Goal: Task Accomplishment & Management: Complete application form

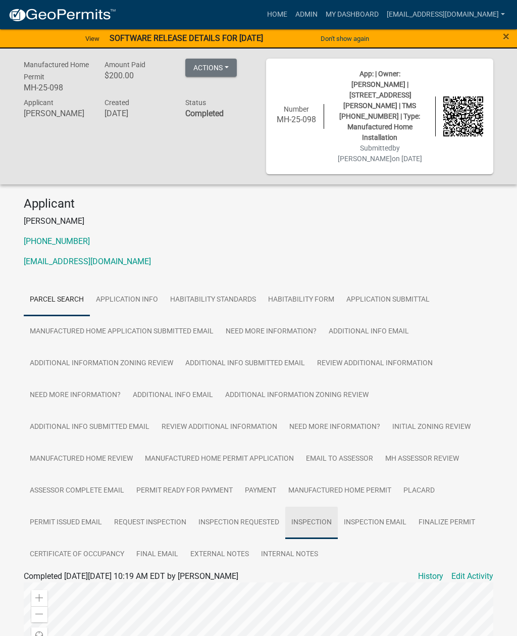
click at [308, 507] on link "Inspection" at bounding box center [311, 523] width 53 height 32
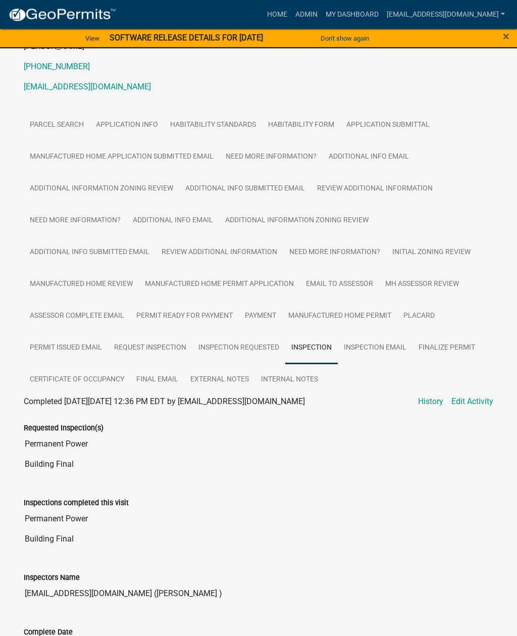
scroll to position [169, 0]
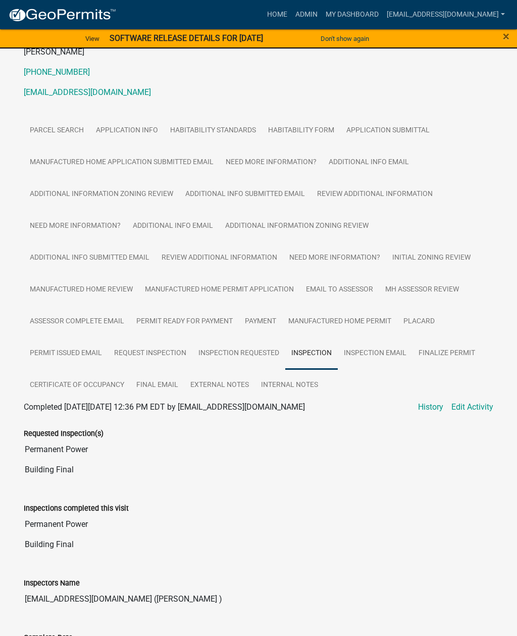
click at [474, 401] on link "Edit Activity" at bounding box center [472, 407] width 42 height 12
select select "2d9ba1e5-2fdd-4b15-98d0-073dcbeb5880"
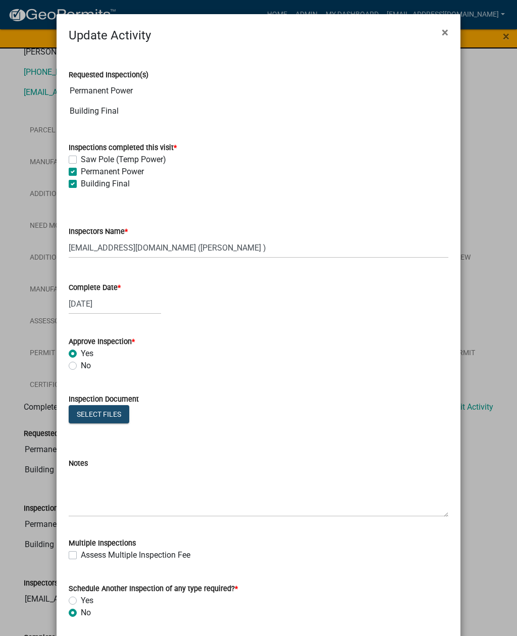
click at [112, 413] on button "Select files" at bounding box center [99, 414] width 61 height 18
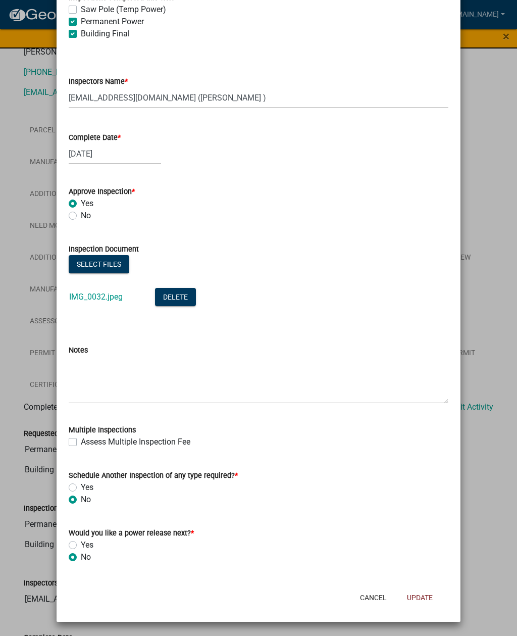
scroll to position [150, 0]
click at [412, 594] on button "Update" at bounding box center [420, 597] width 42 height 18
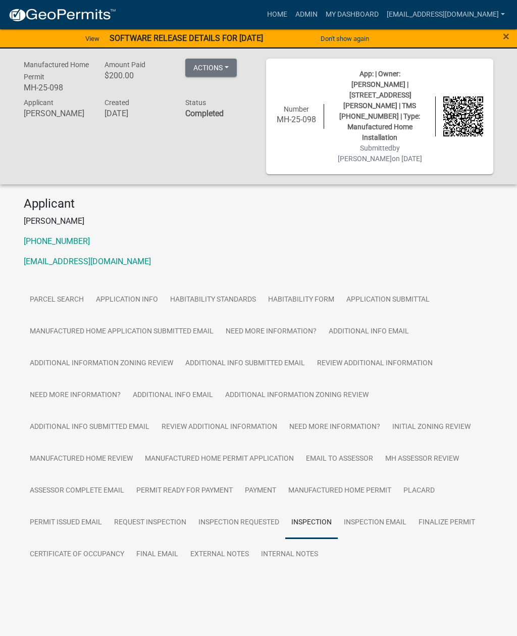
scroll to position [0, 0]
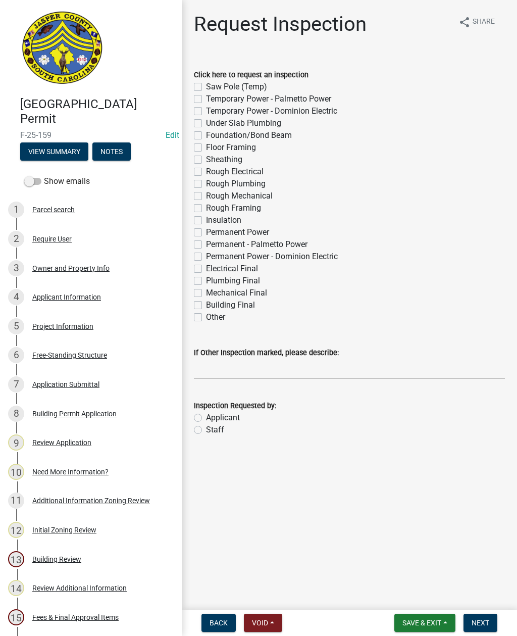
click at [206, 86] on label "Saw Pole (Temp)" at bounding box center [236, 87] width 61 height 12
click at [206, 86] on input "Saw Pole (Temp)" at bounding box center [209, 84] width 7 height 7
checkbox input "true"
checkbox input "false"
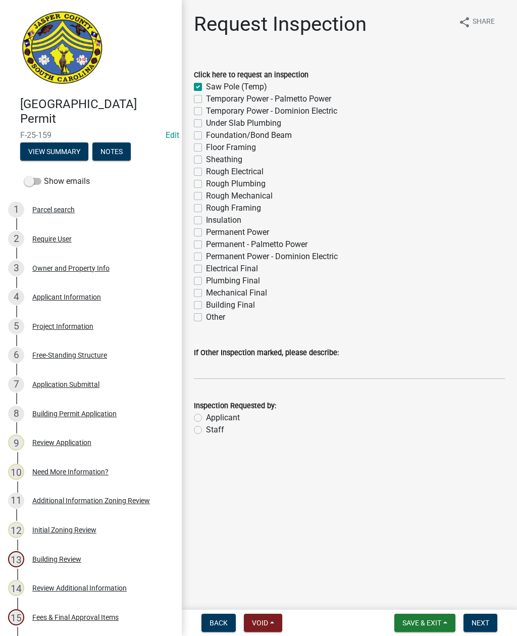
checkbox input "false"
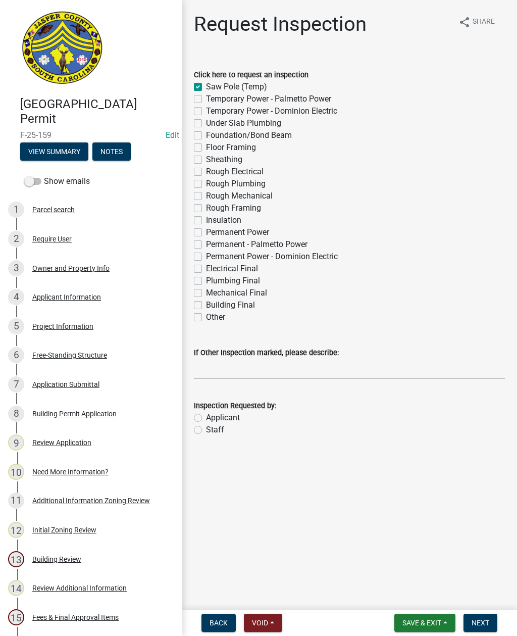
checkbox input "false"
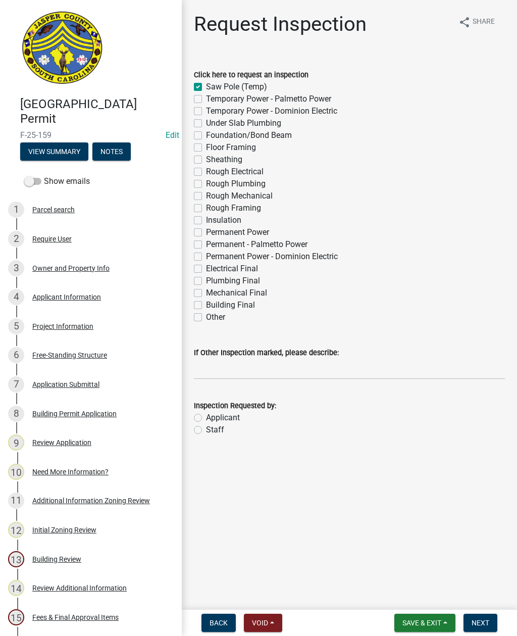
checkbox input "false"
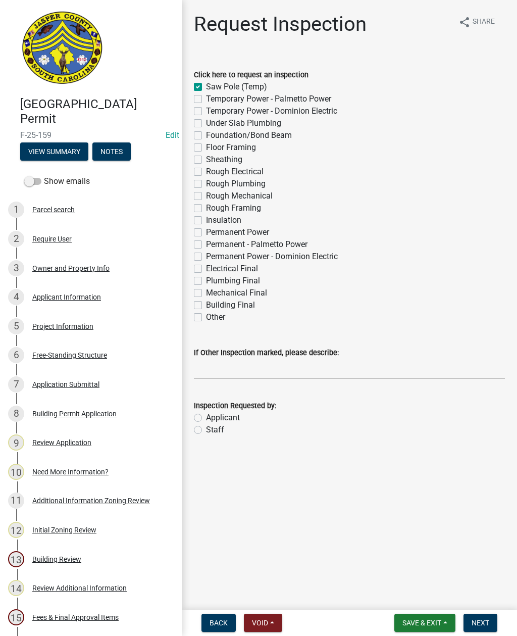
checkbox input "false"
click at [191, 159] on div "Click here to request an inspection Saw Pole (Temp) Temporary Power - Palmetto …" at bounding box center [349, 190] width 326 height 267
click at [206, 158] on label "Sheathing" at bounding box center [224, 160] width 36 height 12
click at [206, 158] on input "Sheathing" at bounding box center [209, 157] width 7 height 7
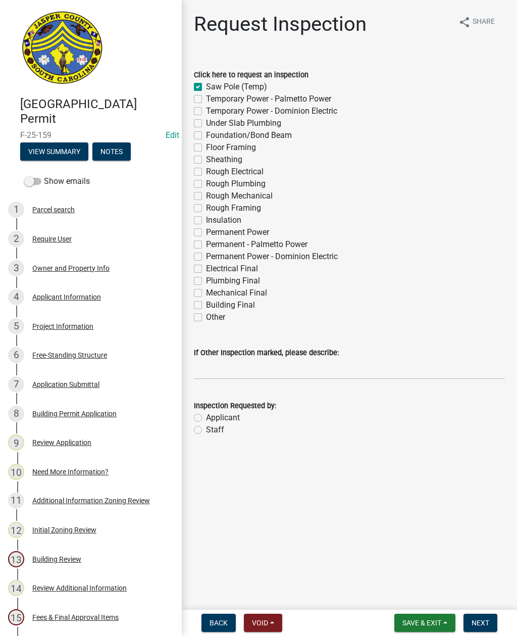
checkbox input "true"
checkbox input "false"
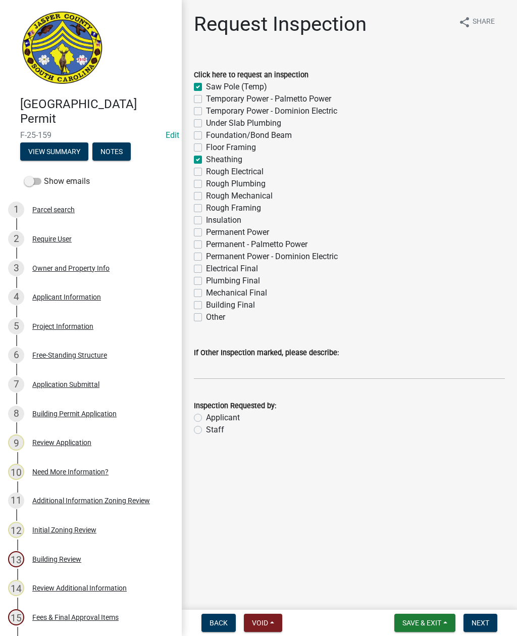
checkbox input "false"
checkbox input "true"
checkbox input "false"
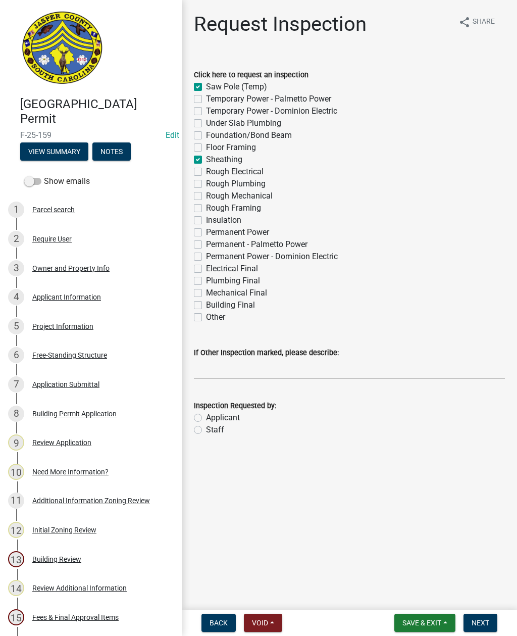
checkbox input "false"
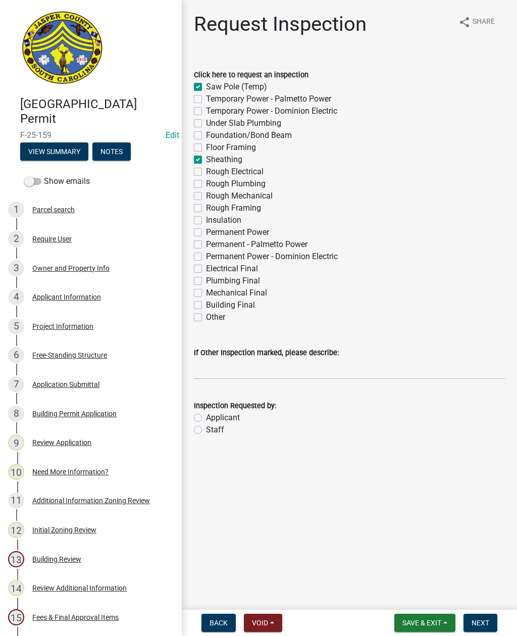
checkbox input "false"
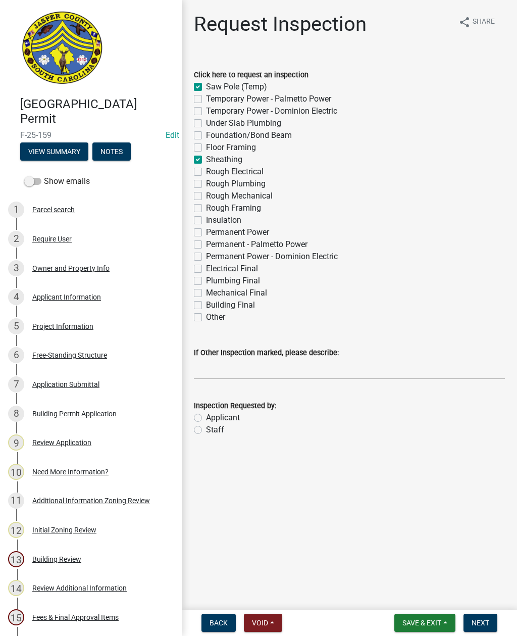
checkbox input "false"
click at [223, 366] on input "If Other Inspection marked, please describe:" at bounding box center [349, 369] width 311 height 21
type input "Do not add to schedule"
click at [206, 426] on label "Staff" at bounding box center [215, 430] width 18 height 12
click at [206, 426] on input "Staff" at bounding box center [209, 427] width 7 height 7
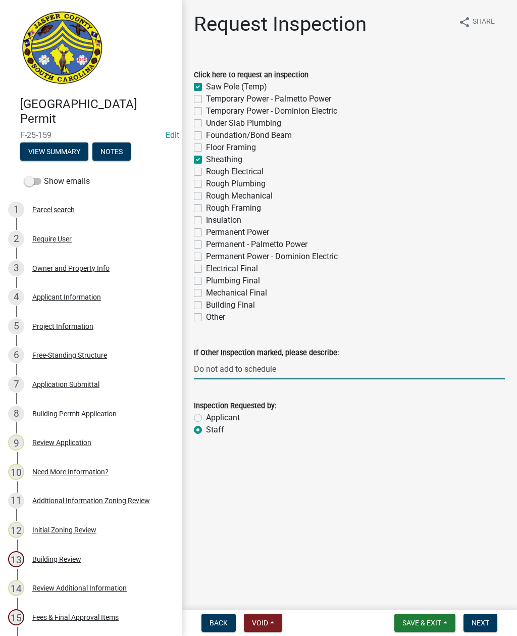
radio input "true"
click at [482, 619] on span "Next" at bounding box center [481, 623] width 18 height 8
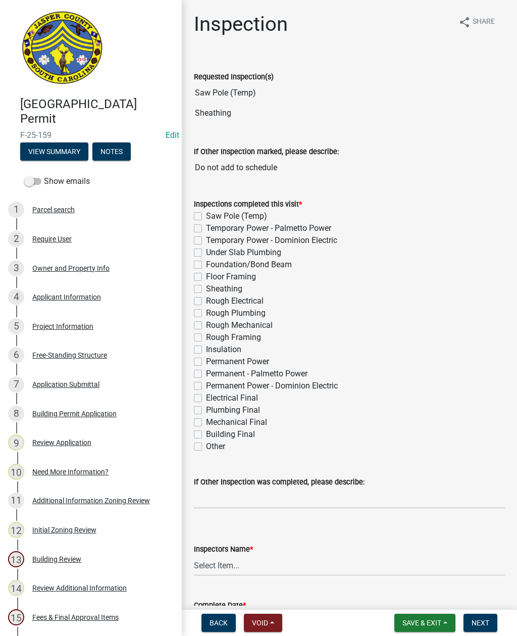
click at [206, 213] on label "Saw Pole (Temp)" at bounding box center [236, 216] width 61 height 12
click at [206, 213] on input "Saw Pole (Temp)" at bounding box center [209, 213] width 7 height 7
checkbox input "true"
checkbox input "false"
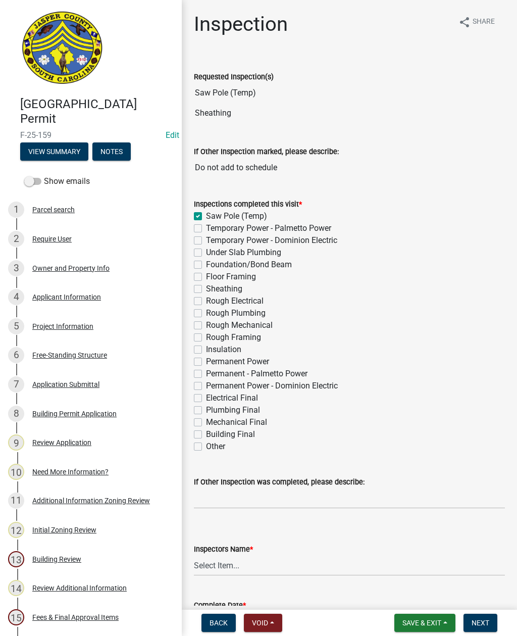
checkbox input "false"
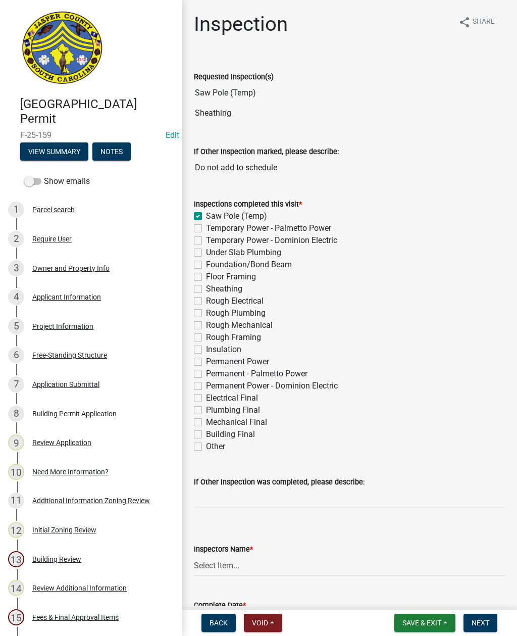
checkbox input "false"
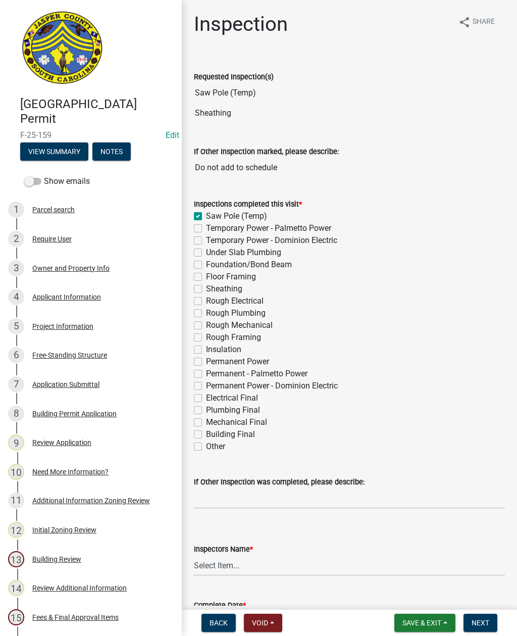
checkbox input "false"
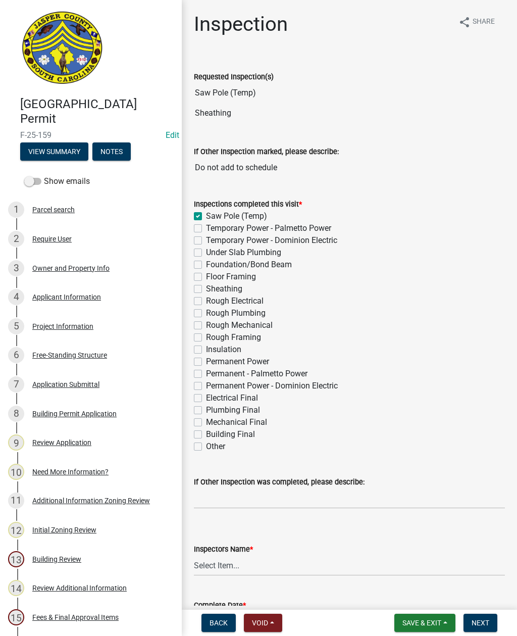
checkbox input "false"
click at [206, 285] on label "Sheathing" at bounding box center [224, 289] width 36 height 12
click at [206, 285] on input "Sheathing" at bounding box center [209, 286] width 7 height 7
checkbox input "true"
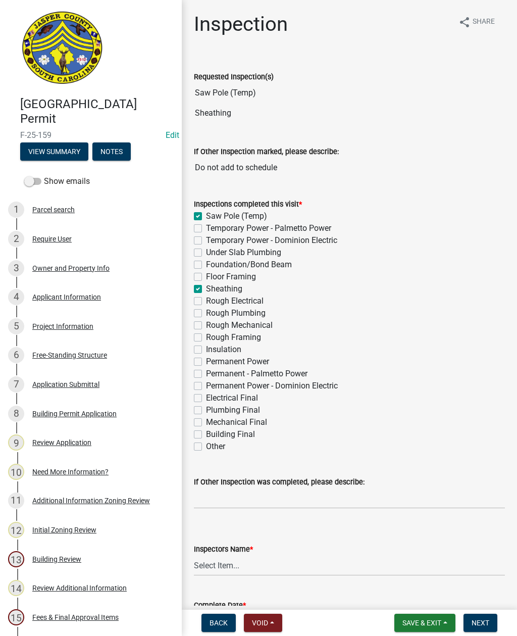
checkbox input "true"
checkbox input "false"
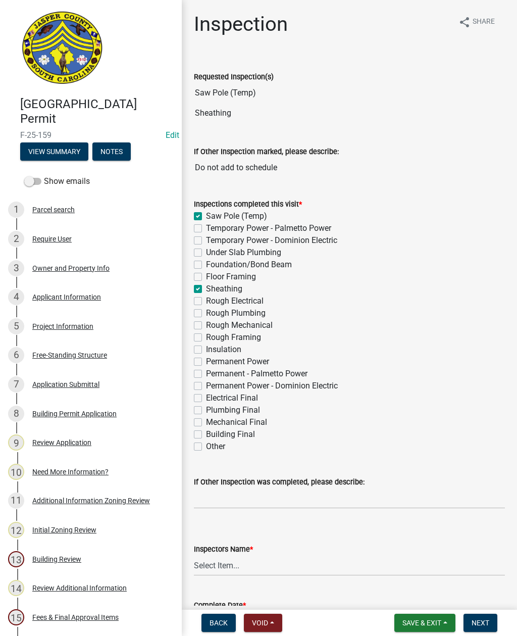
checkbox input "false"
checkbox input "true"
checkbox input "false"
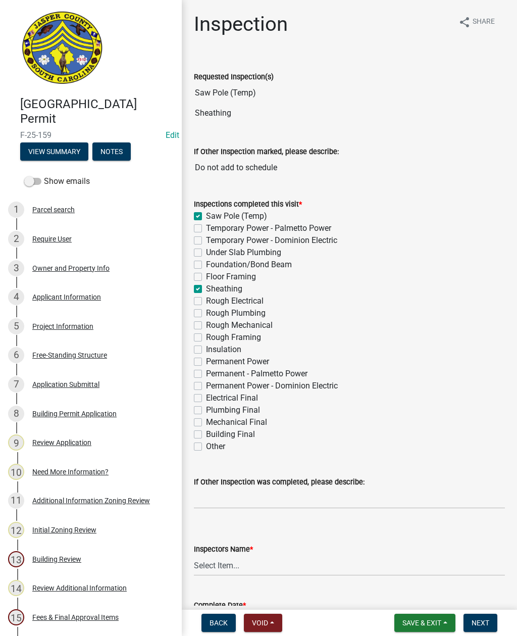
checkbox input "false"
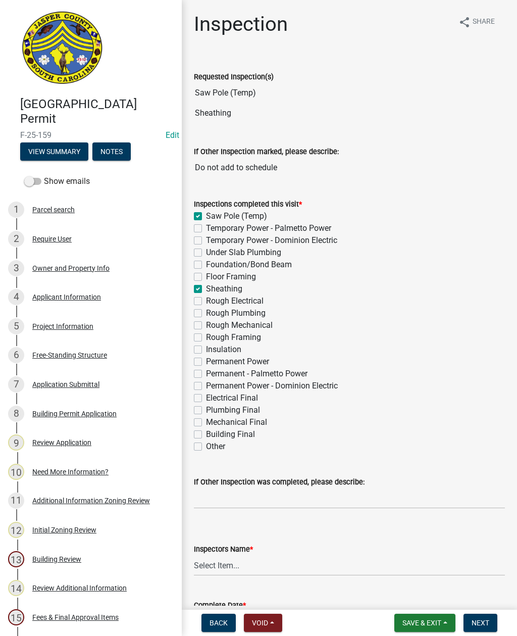
checkbox input "false"
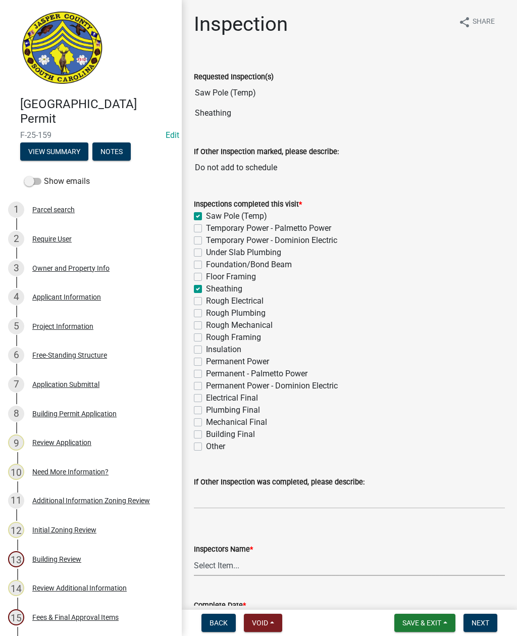
click at [224, 562] on select "Select Item... [EMAIL_ADDRESS][DOMAIN_NAME] ([PERSON_NAME] ) rcampbell ([PERSON…" at bounding box center [349, 565] width 311 height 21
select select "2d9ba1e5-2fdd-4b15-98d0-073dcbeb5880"
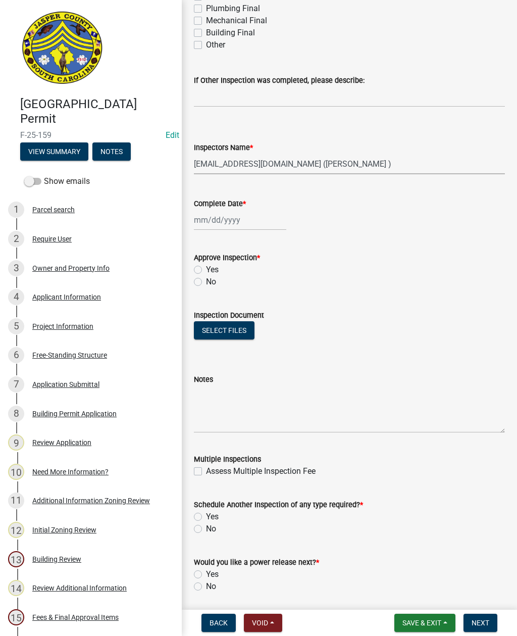
scroll to position [402, 0]
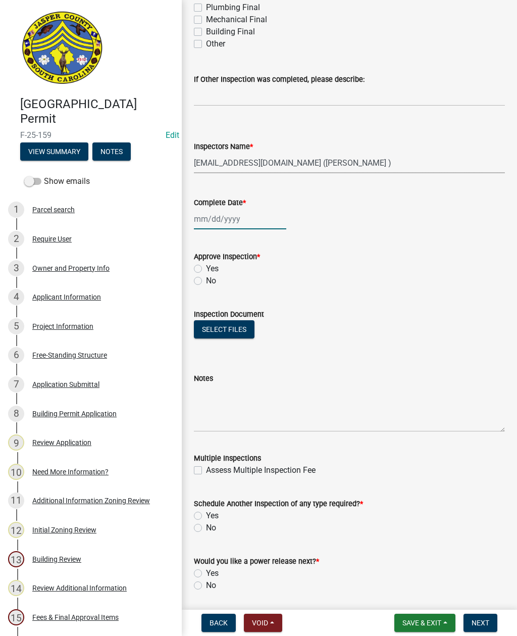
click at [221, 221] on div at bounding box center [240, 219] width 92 height 21
select select "9"
select select "2025"
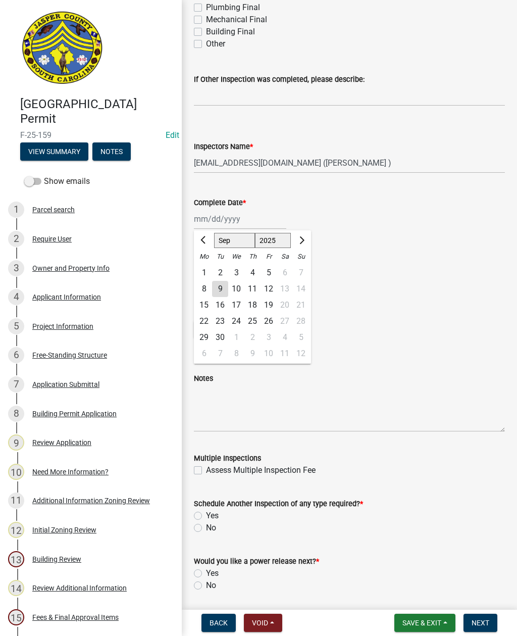
click at [216, 288] on div "9" at bounding box center [220, 289] width 16 height 16
type input "[DATE]"
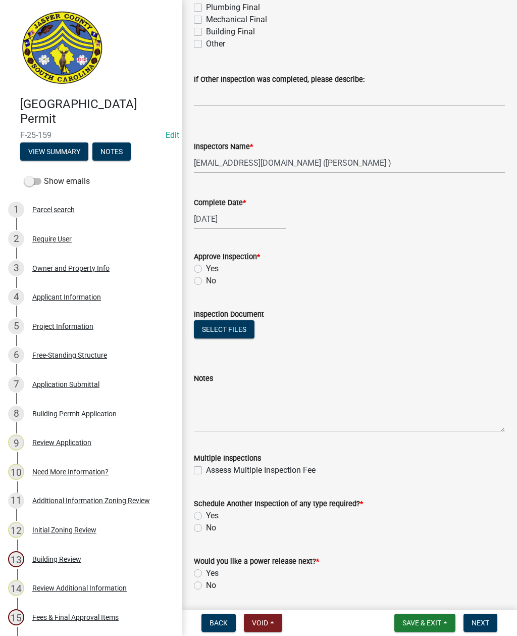
click at [206, 269] on label "Yes" at bounding box center [212, 269] width 13 height 12
click at [206, 269] on input "Yes" at bounding box center [209, 266] width 7 height 7
radio input "true"
click at [191, 513] on div "Schedule Another Inspection of any type required? * Yes No" at bounding box center [349, 509] width 326 height 48
click at [199, 510] on div "Yes" at bounding box center [349, 516] width 311 height 12
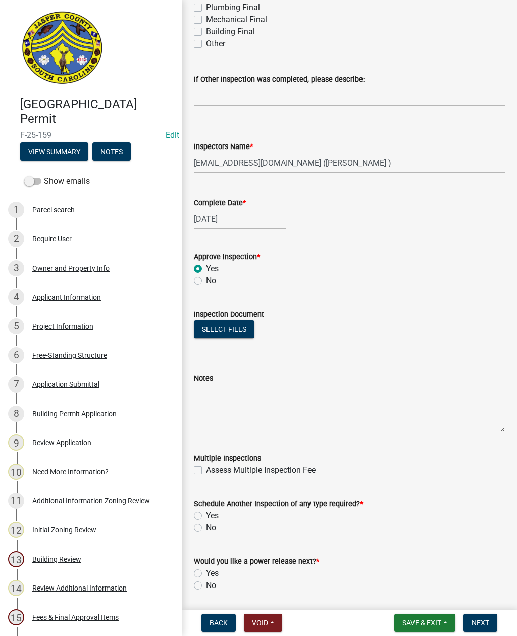
click at [206, 514] on label "Yes" at bounding box center [212, 516] width 13 height 12
click at [206, 514] on input "Yes" at bounding box center [209, 513] width 7 height 7
radio input "true"
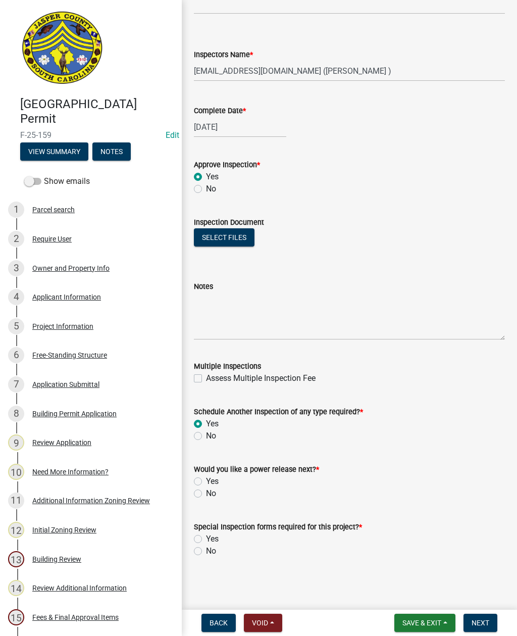
scroll to position [494, 0]
click at [206, 478] on label "Yes" at bounding box center [212, 481] width 13 height 12
click at [206, 478] on input "Yes" at bounding box center [209, 478] width 7 height 7
radio input "true"
click at [206, 554] on label "No" at bounding box center [211, 551] width 10 height 12
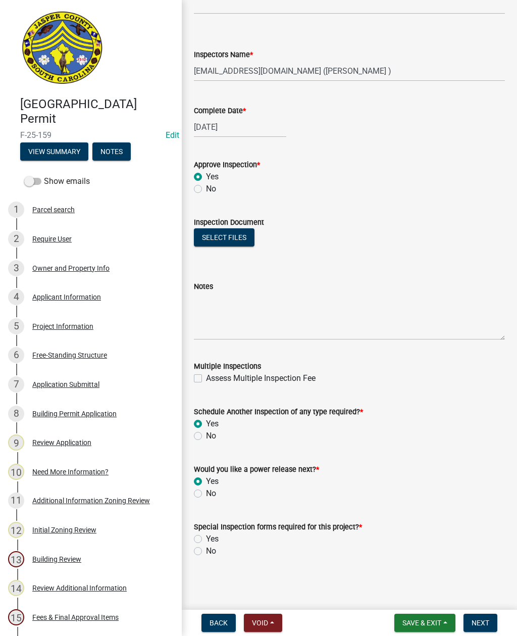
click at [206, 551] on input "No" at bounding box center [209, 548] width 7 height 7
radio input "true"
click at [475, 616] on button "Next" at bounding box center [481, 623] width 34 height 18
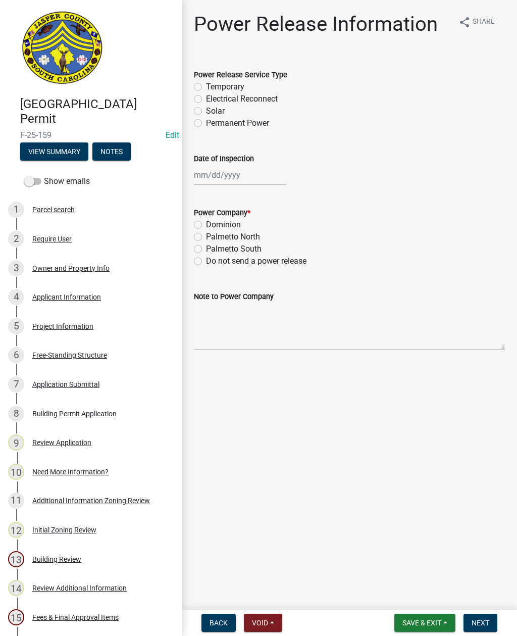
click at [206, 83] on label "Temporary" at bounding box center [225, 87] width 38 height 12
click at [206, 83] on input "Temporary" at bounding box center [209, 84] width 7 height 7
radio input "true"
click at [218, 174] on div at bounding box center [240, 175] width 92 height 21
select select "9"
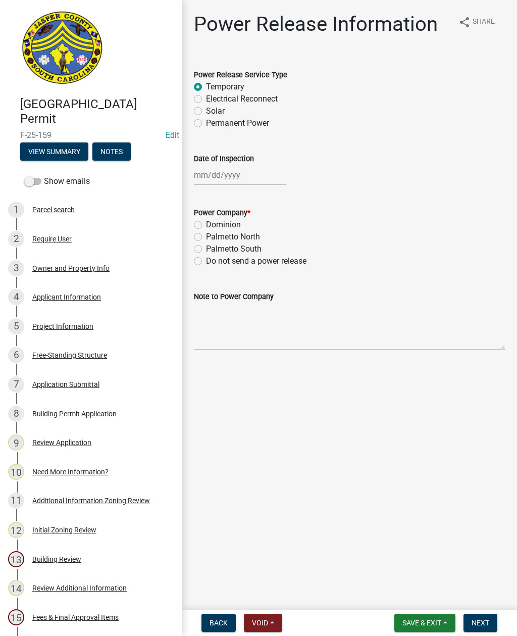
select select "2025"
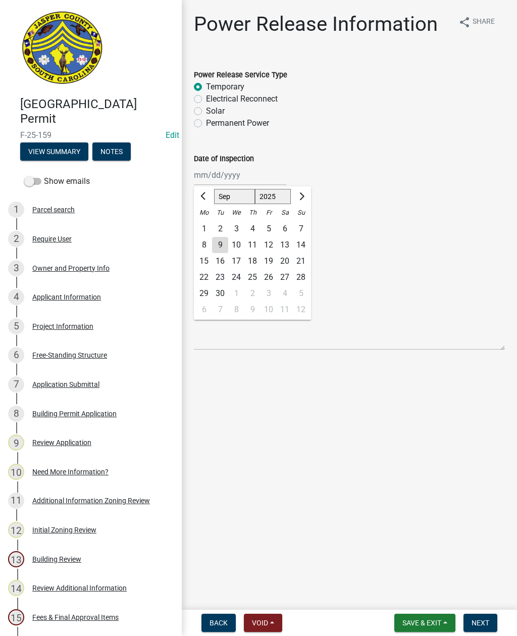
click at [216, 242] on div "9" at bounding box center [220, 245] width 16 height 16
type input "[DATE]"
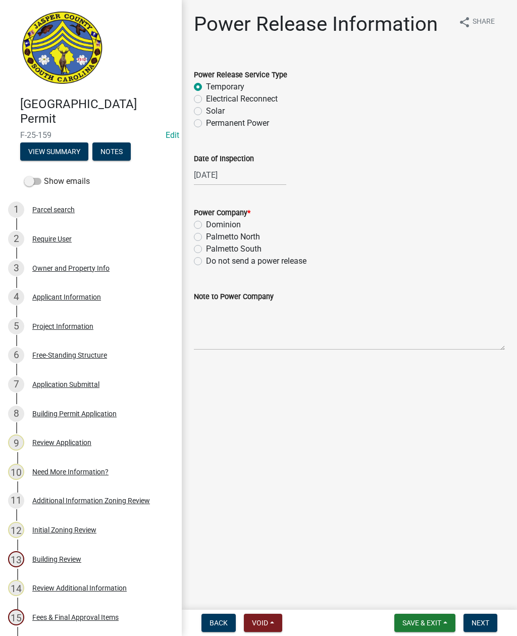
click at [206, 221] on label "Dominion" at bounding box center [223, 225] width 35 height 12
click at [206, 221] on input "Dominion" at bounding box center [209, 222] width 7 height 7
radio input "true"
click at [211, 331] on textarea "Note to Power Company" at bounding box center [349, 325] width 311 height 47
type textarea "Tsaw pole"
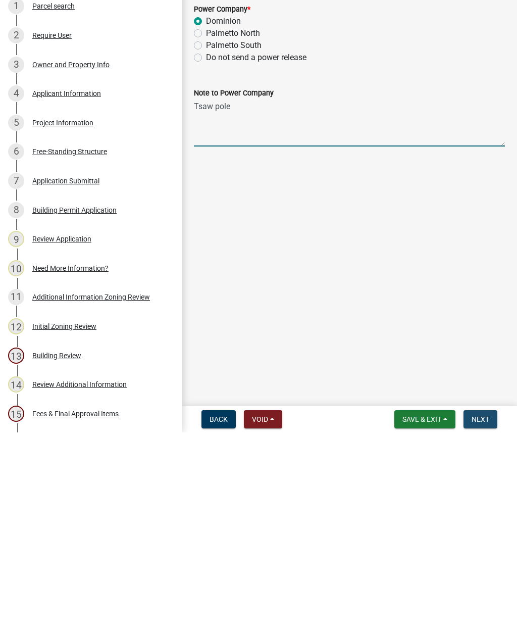
click at [479, 619] on span "Next" at bounding box center [481, 623] width 18 height 8
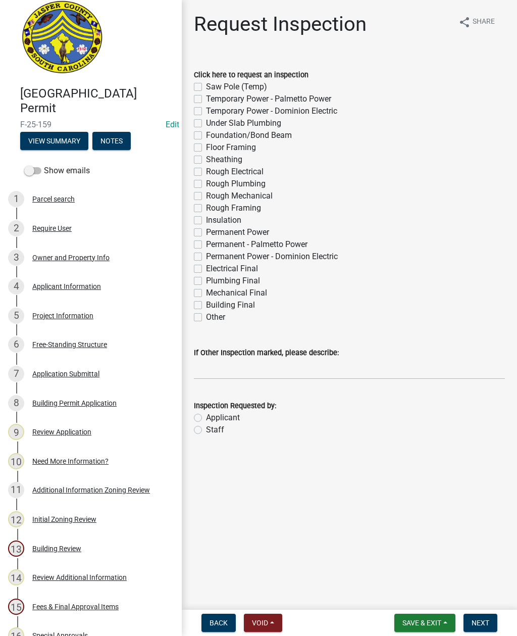
scroll to position [12, 0]
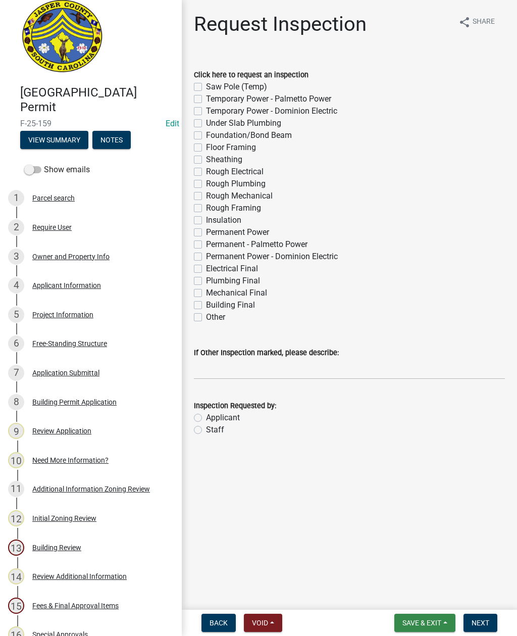
click at [428, 619] on span "Save & Exit" at bounding box center [421, 623] width 39 height 8
click at [412, 598] on button "Save & Exit" at bounding box center [415, 596] width 81 height 24
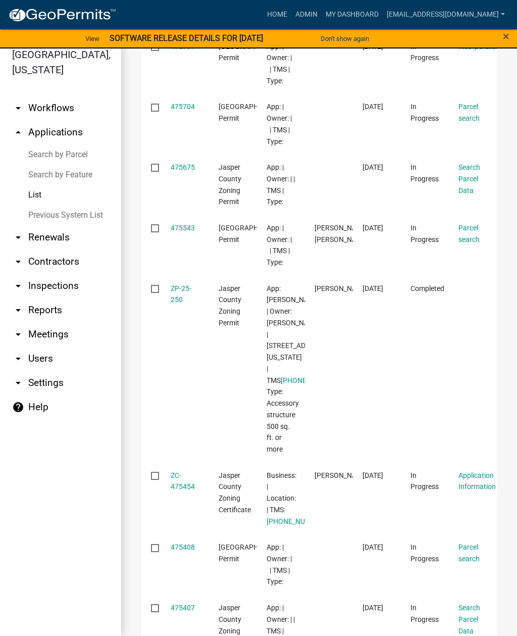
scroll to position [320, 0]
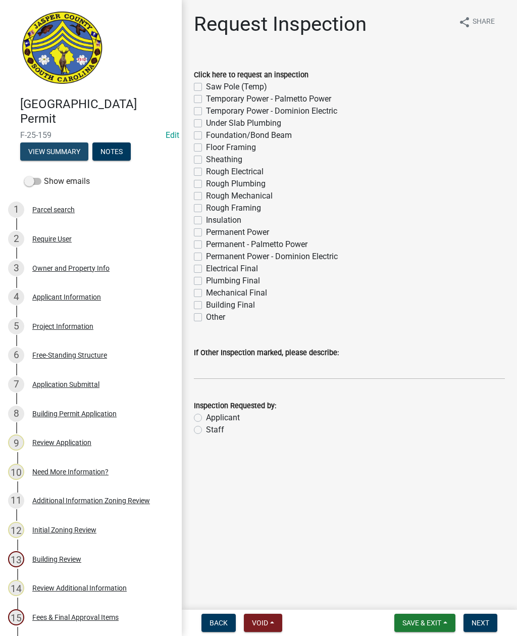
click at [53, 156] on button "View Summary" at bounding box center [54, 151] width 68 height 18
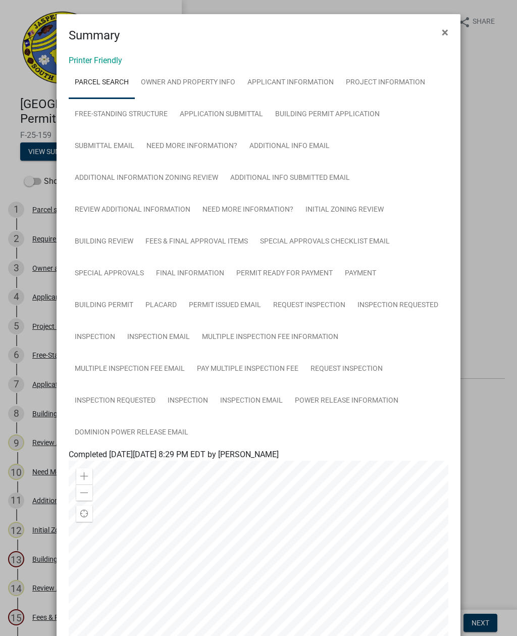
click at [445, 40] on button "×" at bounding box center [445, 32] width 23 height 28
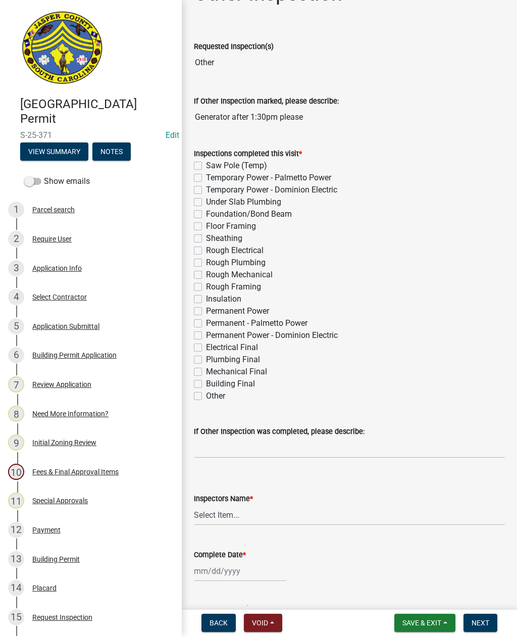
scroll to position [34, 0]
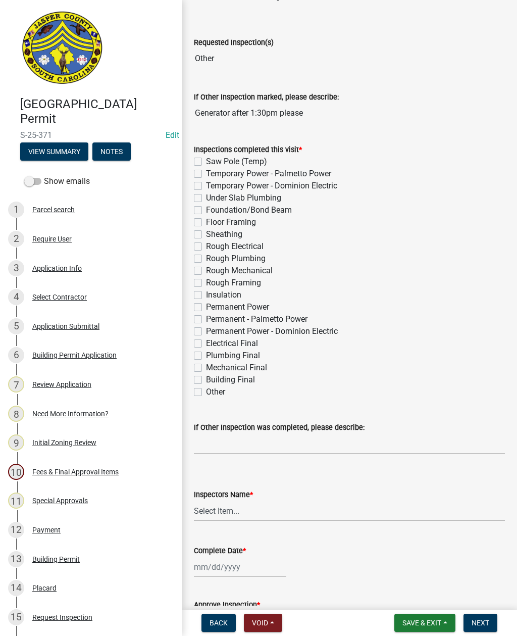
click at [206, 333] on label "Permanent Power - Dominion Electric" at bounding box center [272, 331] width 132 height 12
click at [206, 332] on input "Permanent Power - Dominion Electric" at bounding box center [209, 328] width 7 height 7
checkbox input "true"
checkbox input "false"
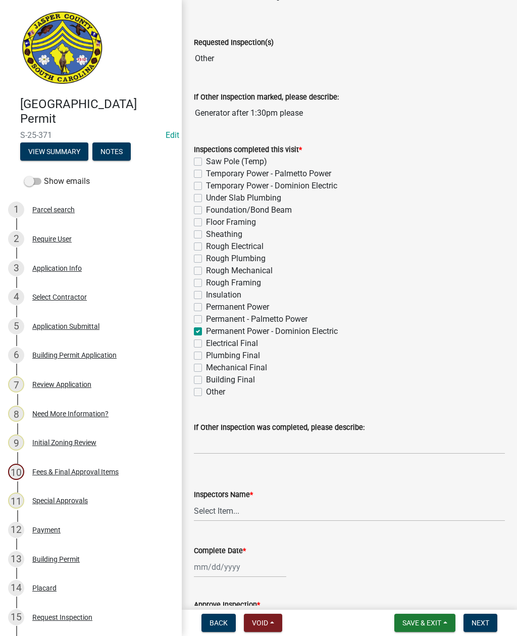
checkbox input "false"
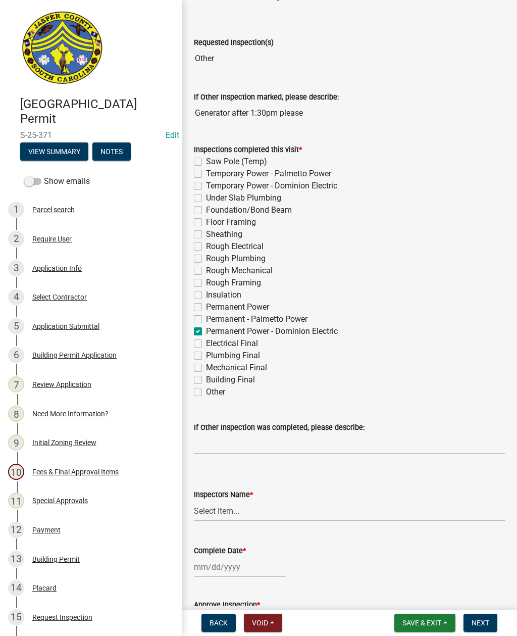
checkbox input "false"
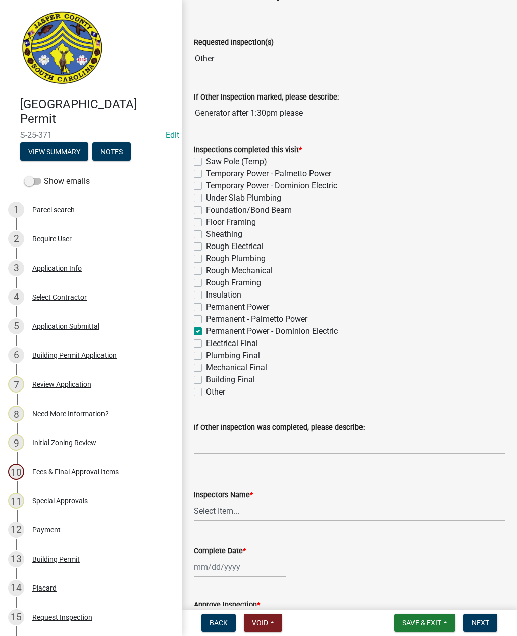
checkbox input "false"
checkbox input "true"
checkbox input "false"
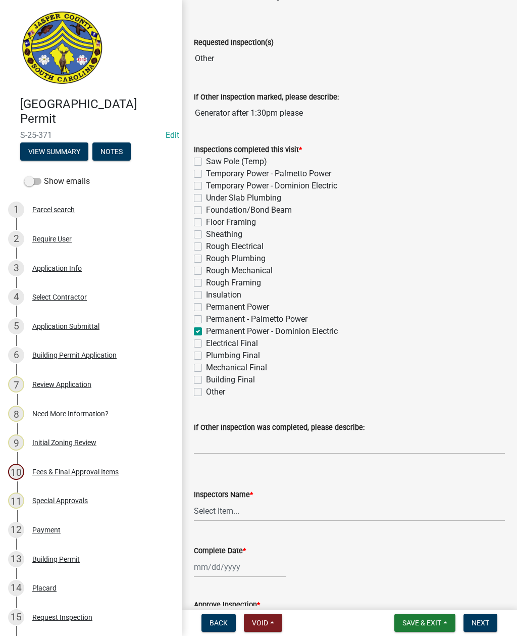
checkbox input "false"
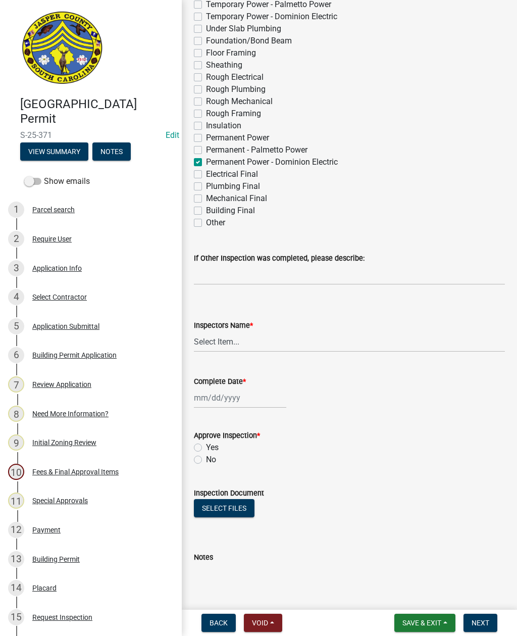
scroll to position [206, 0]
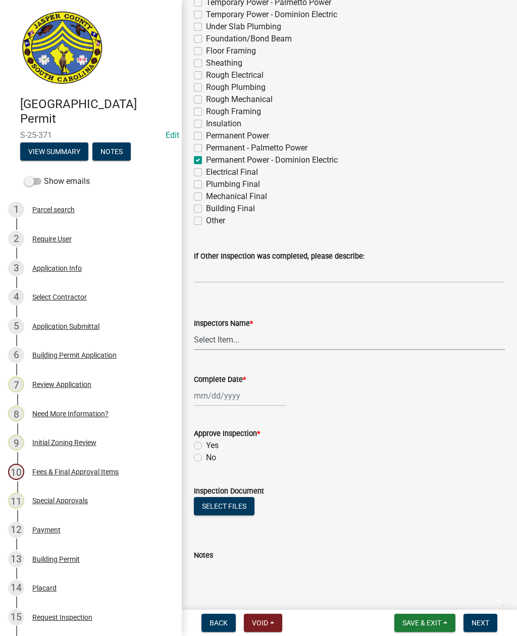
click at [210, 340] on select "Select Item... [EMAIL_ADDRESS][DOMAIN_NAME] ([PERSON_NAME] ) rcampbell ([PERSON…" at bounding box center [349, 339] width 311 height 21
select select "2d9ba1e5-2fdd-4b15-98d0-073dcbeb5880"
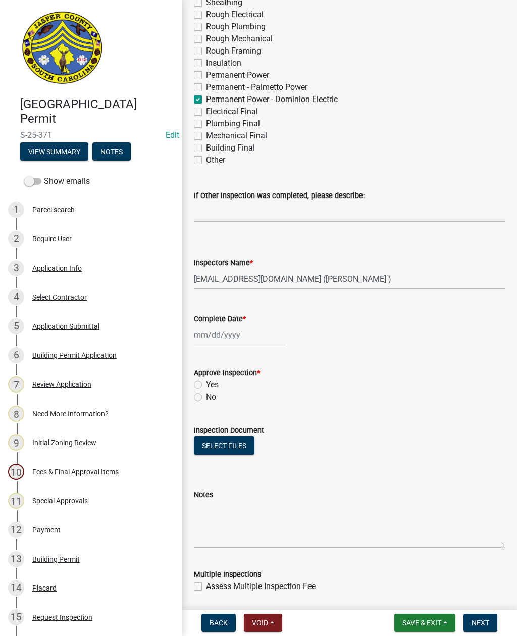
scroll to position [297, 0]
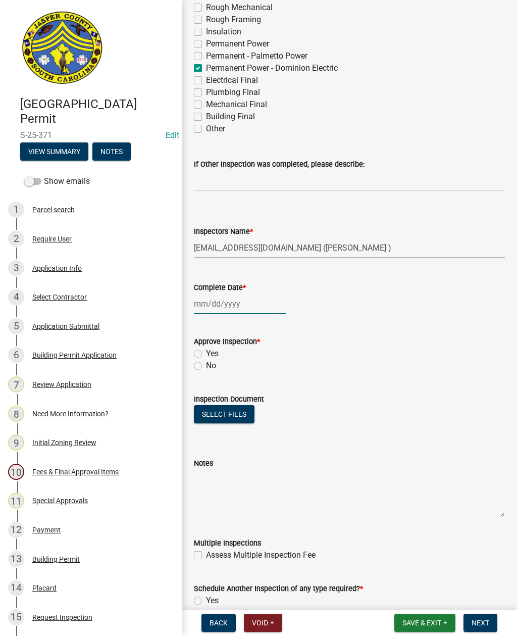
click at [221, 304] on div at bounding box center [240, 303] width 92 height 21
select select "9"
select select "2025"
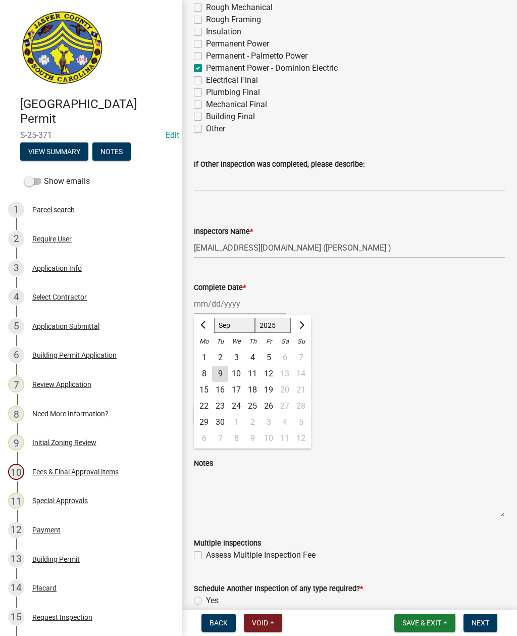
click at [217, 373] on div "9" at bounding box center [220, 374] width 16 height 16
type input "[DATE]"
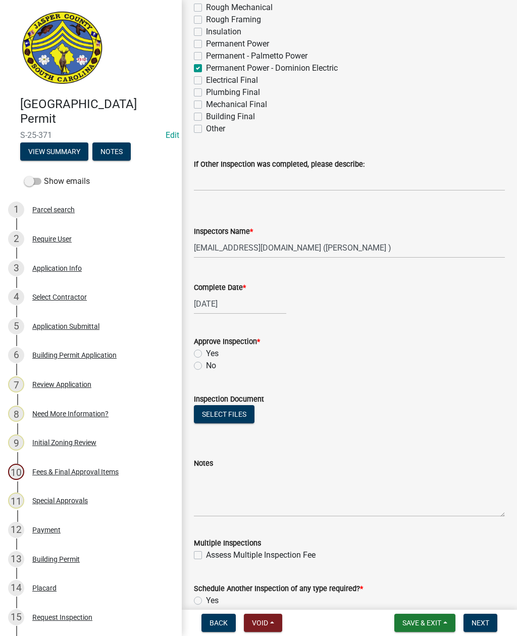
click at [206, 357] on label "Yes" at bounding box center [212, 353] width 13 height 12
click at [206, 354] on input "Yes" at bounding box center [209, 350] width 7 height 7
radio input "true"
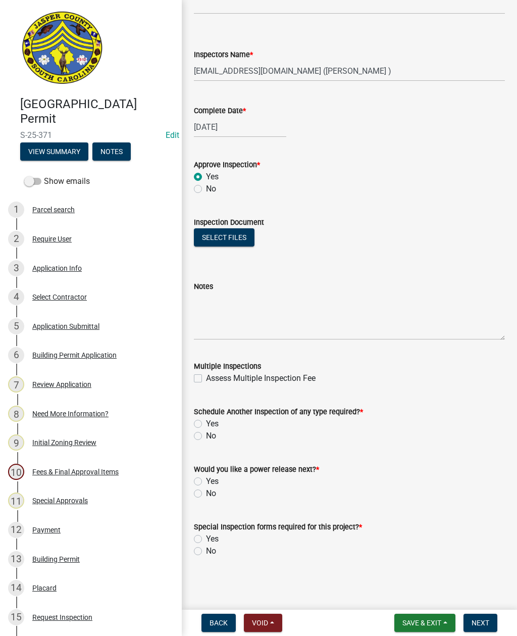
scroll to position [474, 0]
click at [206, 439] on label "No" at bounding box center [211, 436] width 10 height 12
click at [206, 436] on input "No" at bounding box center [209, 433] width 7 height 7
radio input "true"
click at [206, 481] on label "Yes" at bounding box center [212, 481] width 13 height 12
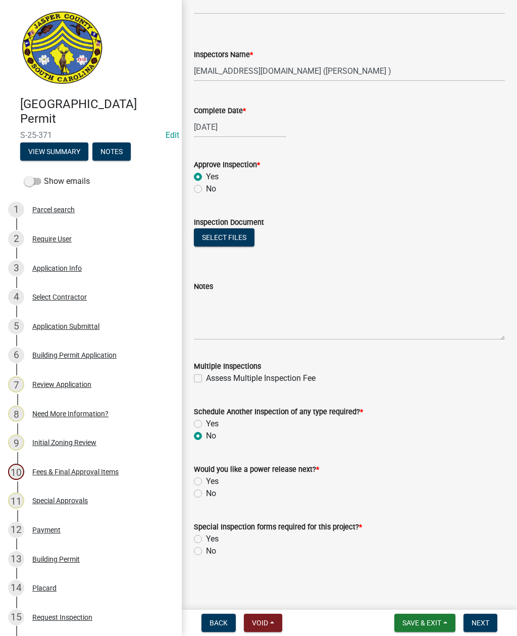
click at [206, 481] on input "Yes" at bounding box center [209, 478] width 7 height 7
radio input "true"
click at [206, 551] on label "No" at bounding box center [211, 551] width 10 height 12
click at [206, 551] on input "No" at bounding box center [209, 548] width 7 height 7
radio input "true"
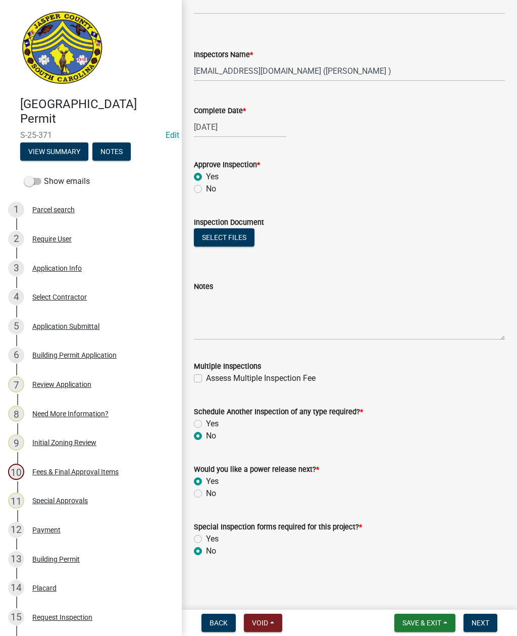
click at [483, 622] on span "Next" at bounding box center [481, 623] width 18 height 8
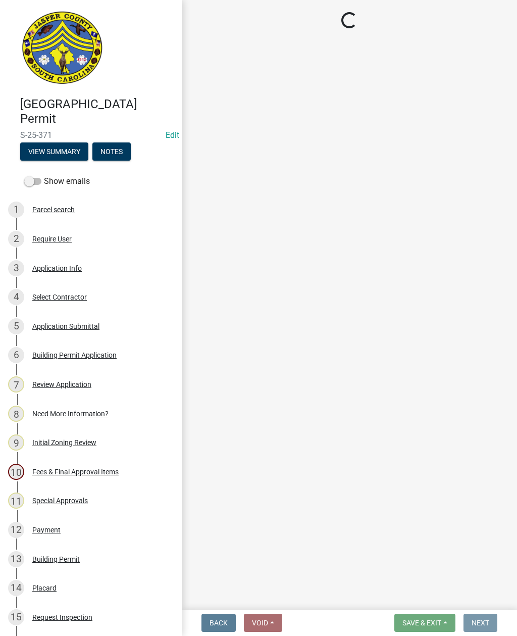
scroll to position [0, 0]
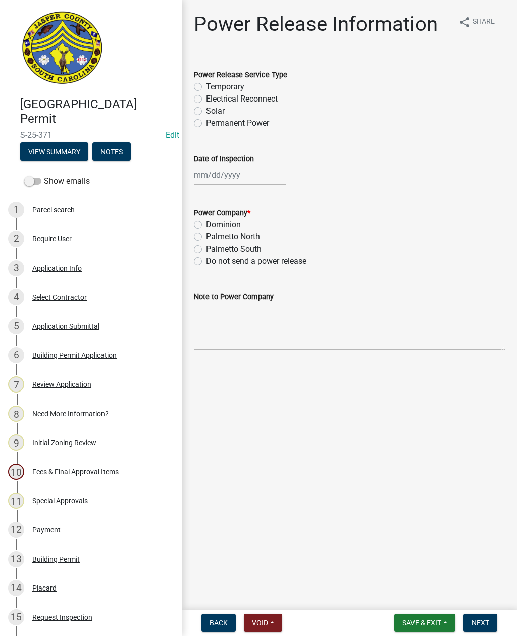
click at [206, 124] on label "Permanent Power" at bounding box center [237, 123] width 63 height 12
click at [206, 124] on input "Permanent Power" at bounding box center [209, 120] width 7 height 7
radio input "true"
click at [221, 176] on div at bounding box center [240, 175] width 92 height 21
select select "9"
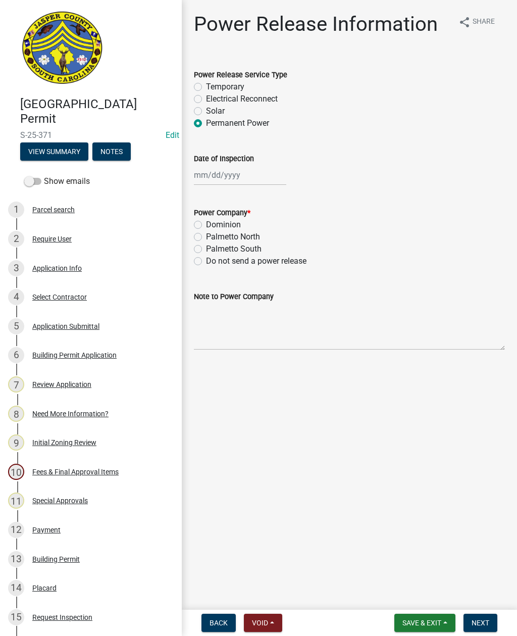
select select "2025"
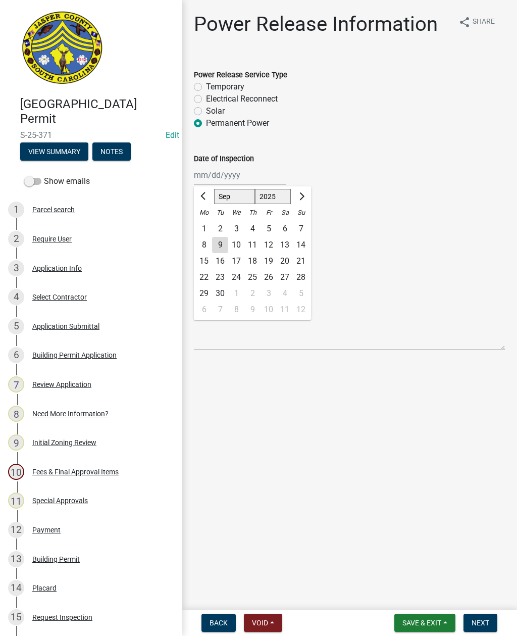
click at [216, 246] on div "9" at bounding box center [220, 245] width 16 height 16
type input "[DATE]"
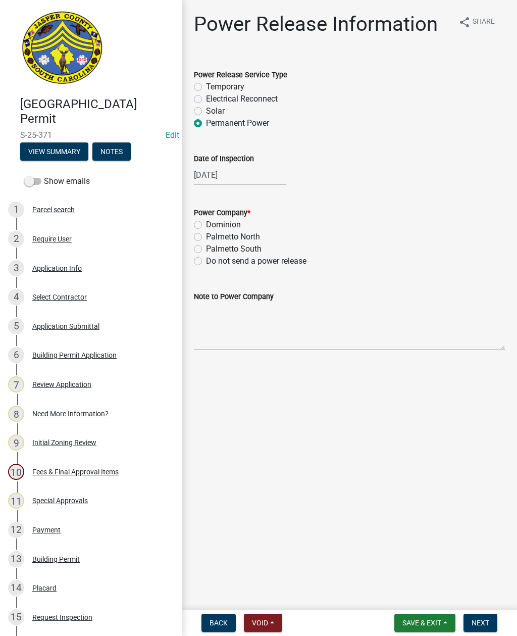
click at [206, 223] on label "Dominion" at bounding box center [223, 225] width 35 height 12
click at [206, 223] on input "Dominion" at bounding box center [209, 222] width 7 height 7
radio input "true"
click at [255, 339] on textarea "Note to Power Company" at bounding box center [349, 325] width 311 height 47
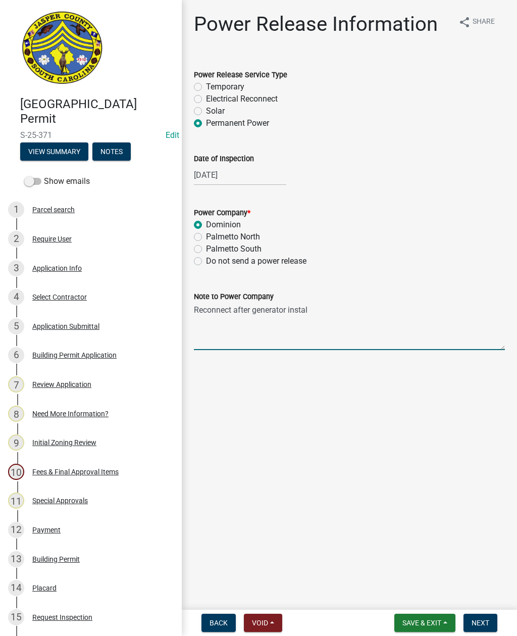
type textarea "Reconnect after generator install"
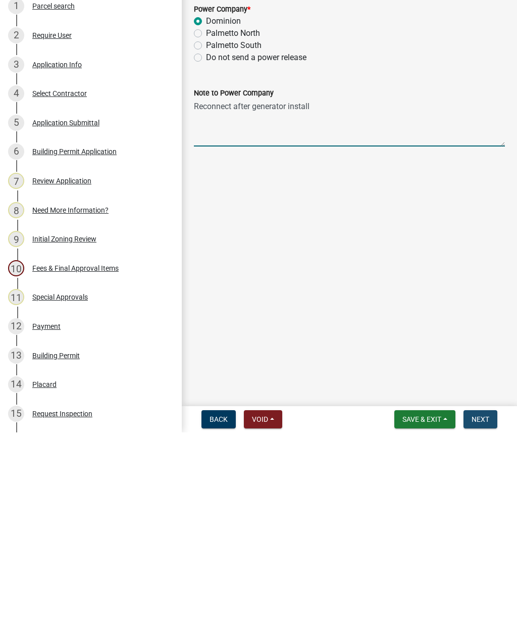
click at [479, 619] on span "Next" at bounding box center [481, 623] width 18 height 8
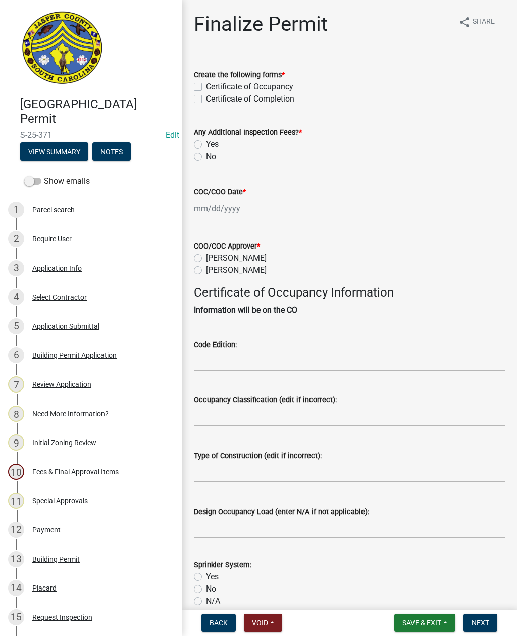
click at [206, 102] on label "Certificate of Completion" at bounding box center [250, 99] width 88 height 12
click at [206, 99] on input "Certificate of Completion" at bounding box center [209, 96] width 7 height 7
checkbox input "true"
checkbox input "false"
checkbox input "true"
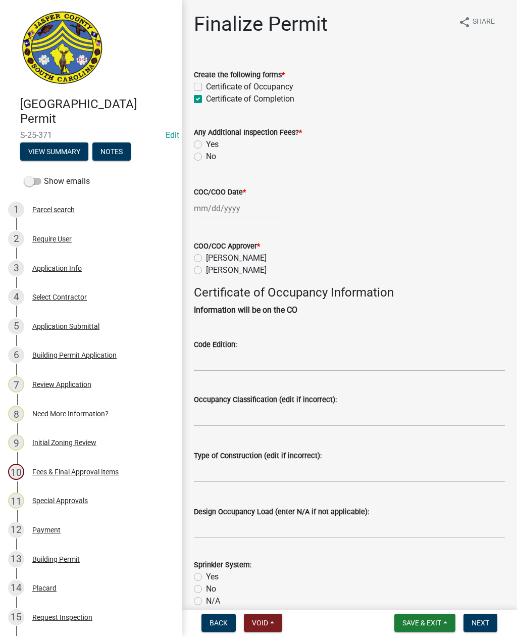
click at [206, 157] on label "No" at bounding box center [211, 156] width 10 height 12
click at [206, 157] on input "No" at bounding box center [209, 153] width 7 height 7
radio input "true"
click at [226, 208] on div at bounding box center [240, 208] width 92 height 21
select select "9"
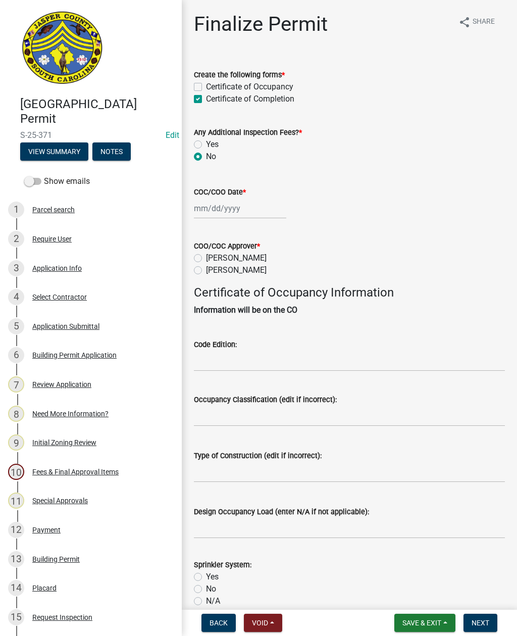
select select "2025"
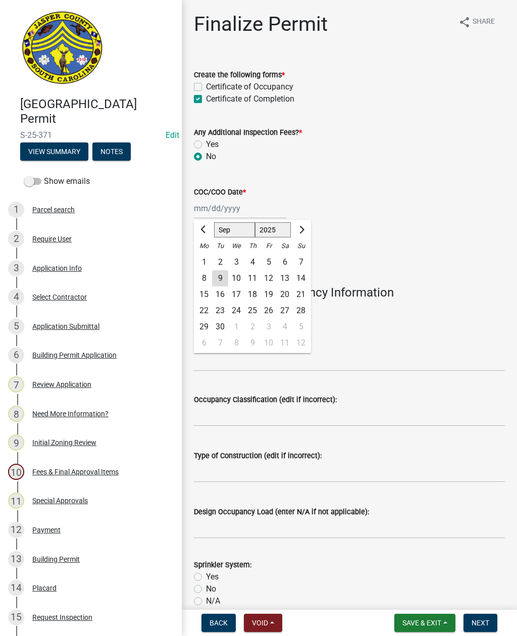
click at [219, 276] on div "9" at bounding box center [220, 278] width 16 height 16
type input "[DATE]"
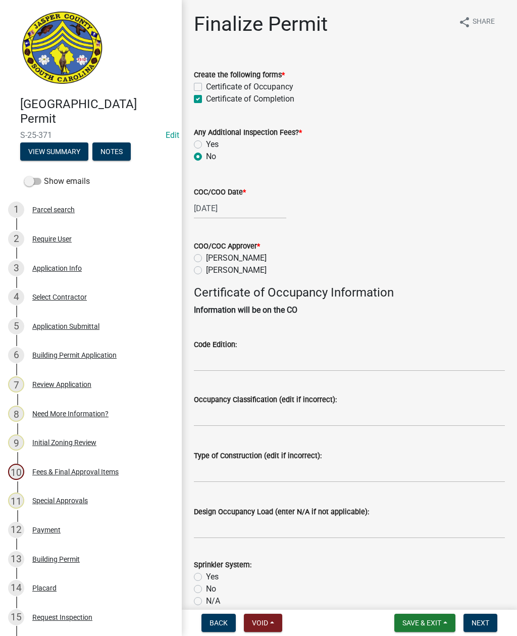
click at [206, 270] on label "Ryan Campbell" at bounding box center [236, 270] width 61 height 12
click at [206, 270] on input "Ryan Campbell" at bounding box center [209, 267] width 7 height 7
radio input "true"
click at [264, 360] on input "Code Edition:" at bounding box center [349, 360] width 311 height 21
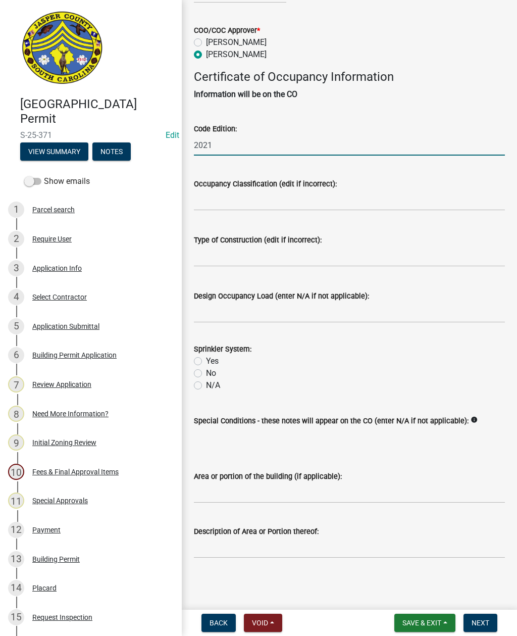
scroll to position [227, 0]
type input "2021"
click at [363, 192] on input "Occupancy Classification (edit if incorrect):" at bounding box center [349, 200] width 311 height 21
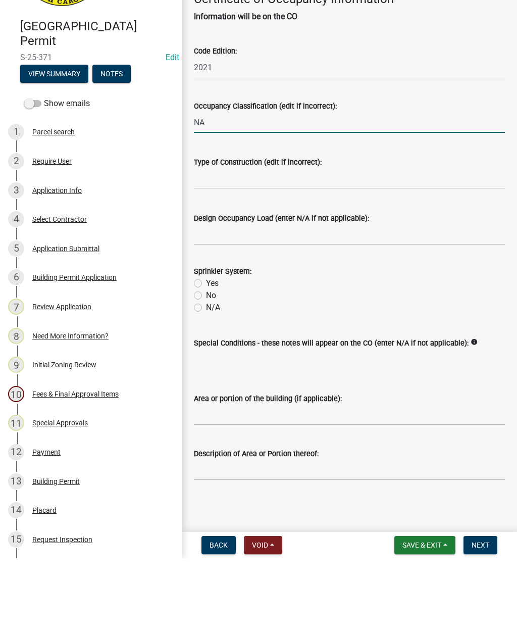
type input "NA"
click at [319, 246] on input "Type of Construction (edit if incorrect):" at bounding box center [349, 256] width 311 height 21
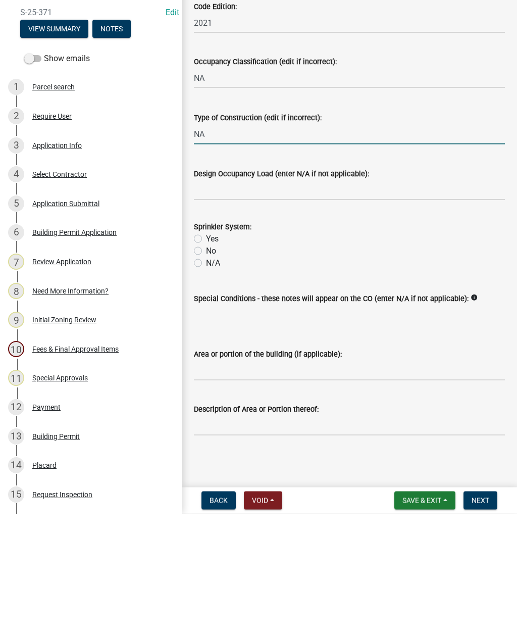
type input "NA"
click at [348, 302] on input "Design Occupancy Load (enter N/A if not applicable):" at bounding box center [349, 312] width 311 height 21
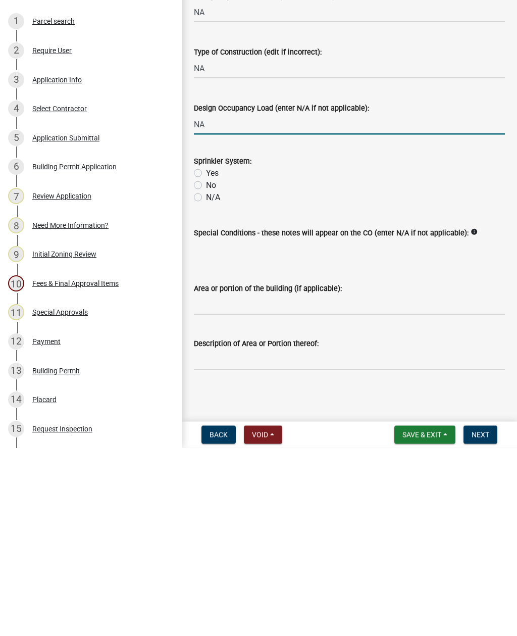
type input "NA"
click at [206, 367] on label "No" at bounding box center [211, 373] width 10 height 12
click at [206, 367] on input "No" at bounding box center [209, 370] width 7 height 7
radio input "true"
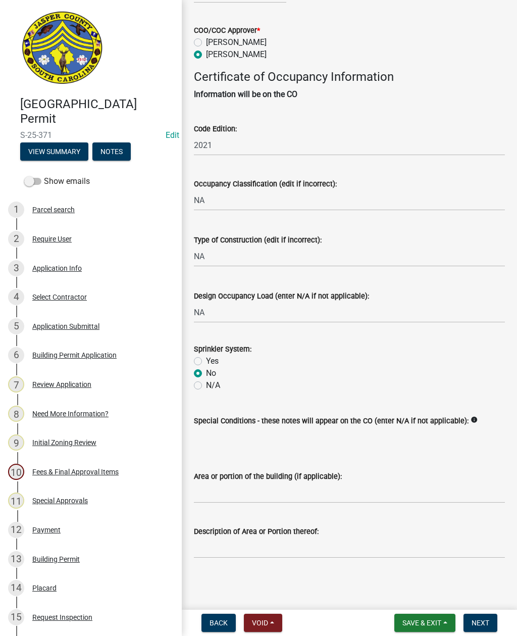
click at [206, 379] on label "N/A" at bounding box center [213, 385] width 14 height 12
click at [206, 379] on input "N/A" at bounding box center [209, 382] width 7 height 7
radio input "true"
click at [206, 379] on label "N/A" at bounding box center [213, 385] width 14 height 12
click at [206, 379] on input "N/A" at bounding box center [209, 382] width 7 height 7
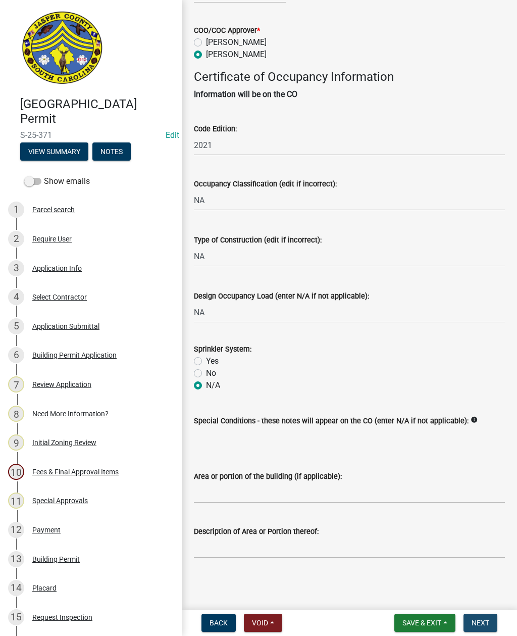
click at [483, 621] on span "Next" at bounding box center [481, 623] width 18 height 8
